Goal: Obtain resource: Download file/media

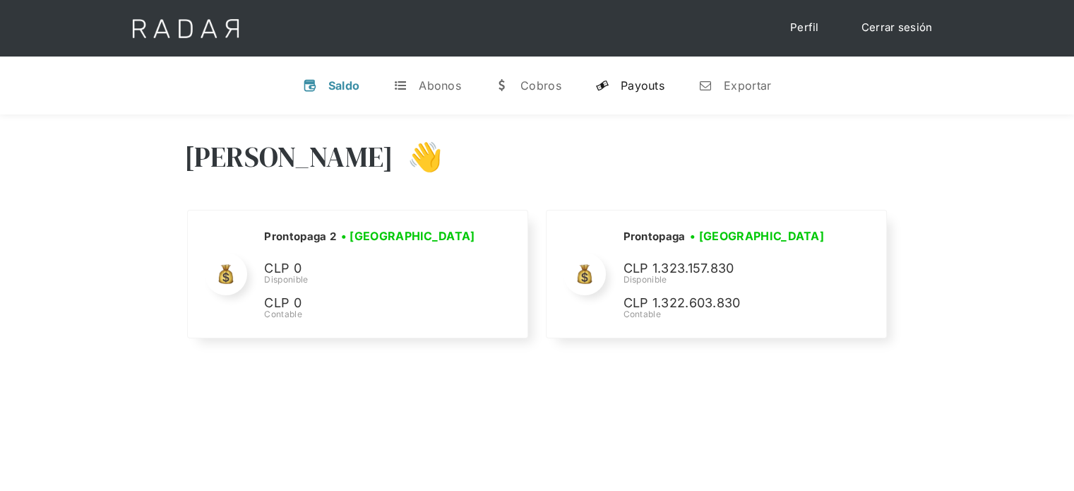
click at [640, 84] on div "Payouts" at bounding box center [642, 85] width 44 height 14
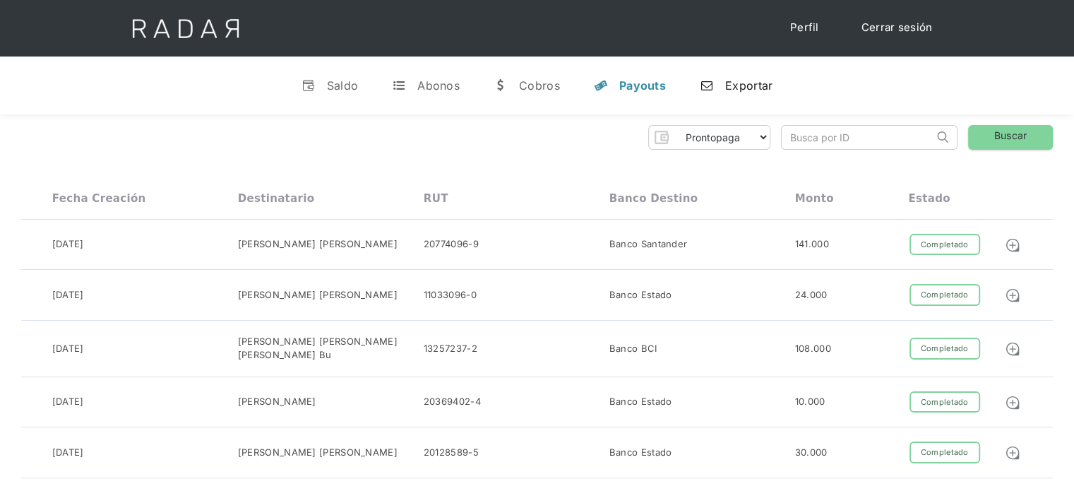
click at [740, 78] on div "Exportar" at bounding box center [748, 85] width 47 height 14
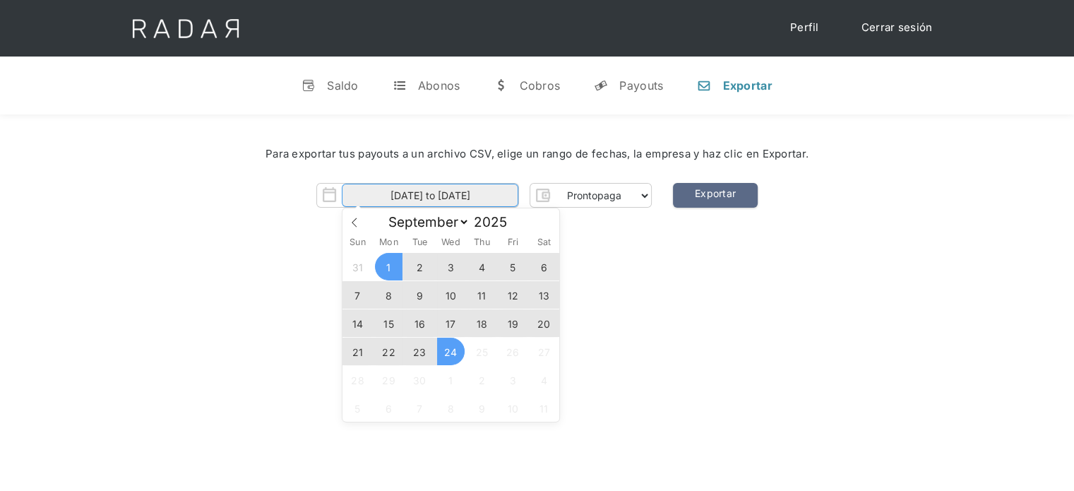
click at [508, 188] on input "[DATE] to [DATE]" at bounding box center [430, 195] width 176 height 23
click at [452, 359] on span "24" at bounding box center [451, 351] width 28 height 28
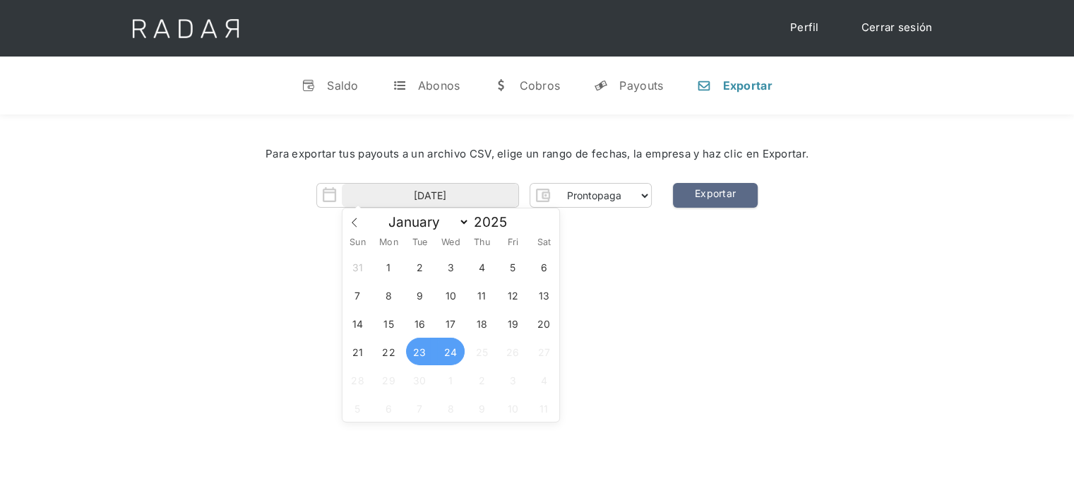
click at [427, 354] on span "23" at bounding box center [420, 351] width 28 height 28
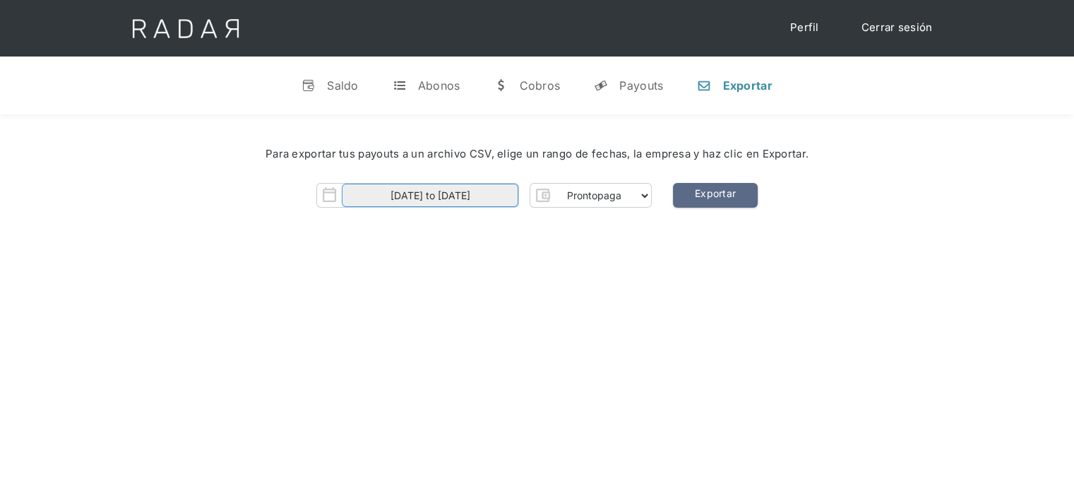
click at [373, 186] on input "[DATE] to [DATE]" at bounding box center [430, 195] width 176 height 23
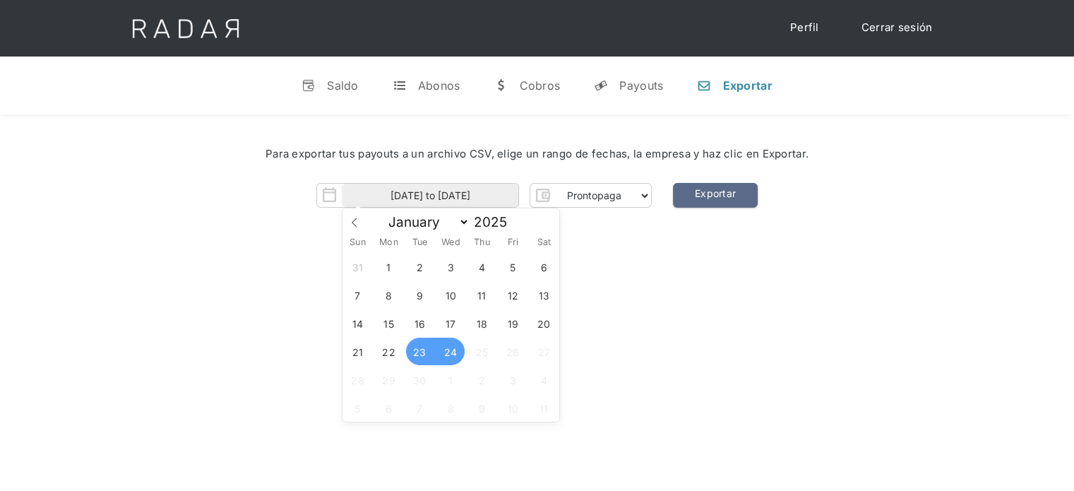
click at [423, 351] on span "23" at bounding box center [420, 351] width 28 height 28
type input "[DATE]"
click at [423, 351] on span "23" at bounding box center [420, 351] width 28 height 28
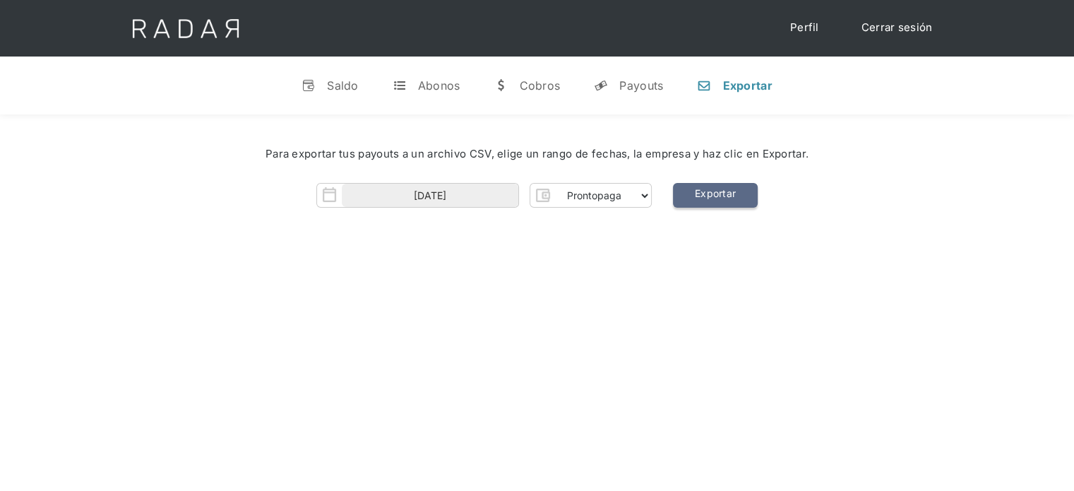
click at [708, 203] on link "Exportar" at bounding box center [715, 195] width 85 height 25
